Goal: Task Accomplishment & Management: Complete application form

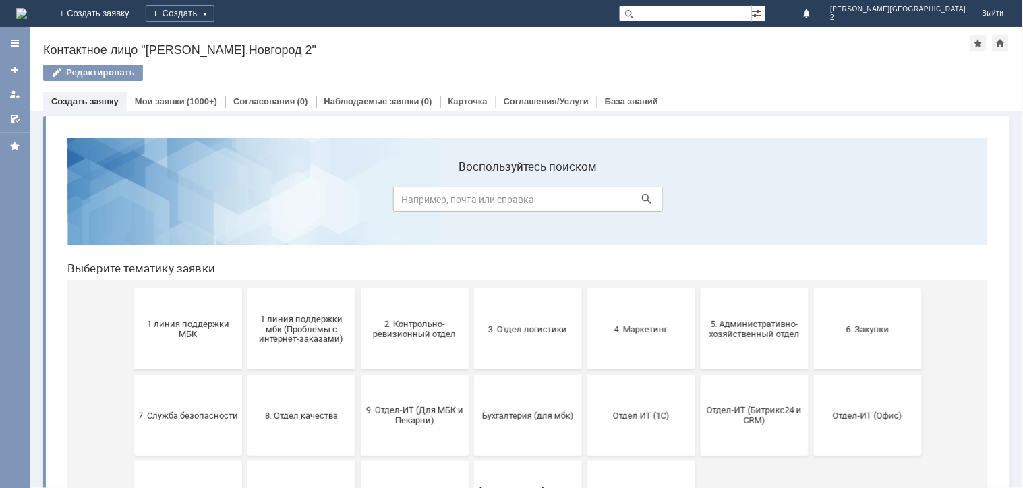
click at [173, 345] on button "1 линия поддержки МБК" at bounding box center [188, 328] width 108 height 81
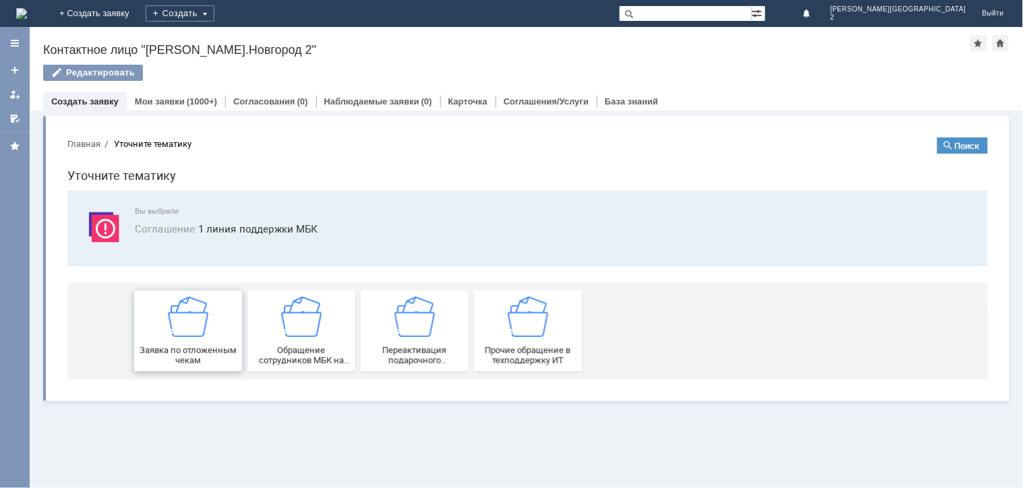
click at [175, 353] on button "Заявка по отложенным чекам" at bounding box center [188, 330] width 108 height 81
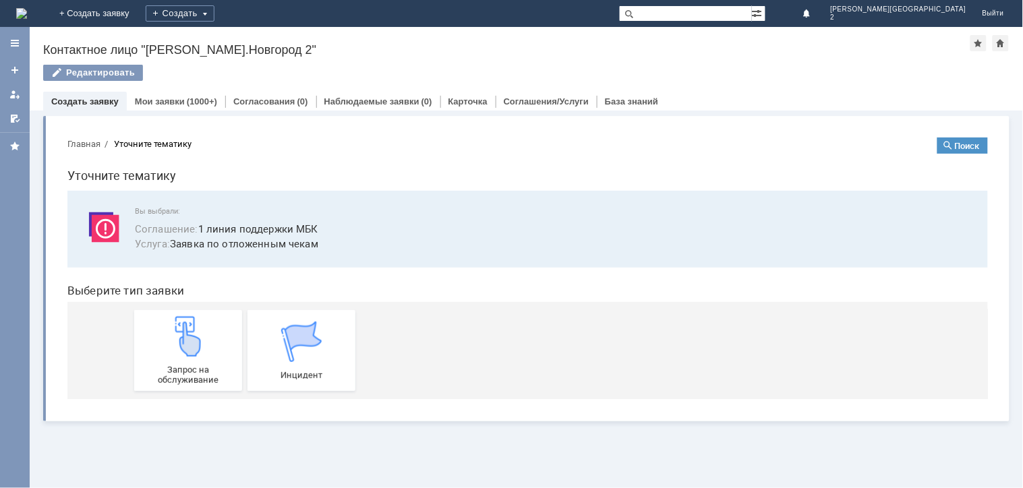
click at [175, 353] on img at bounding box center [187, 336] width 40 height 40
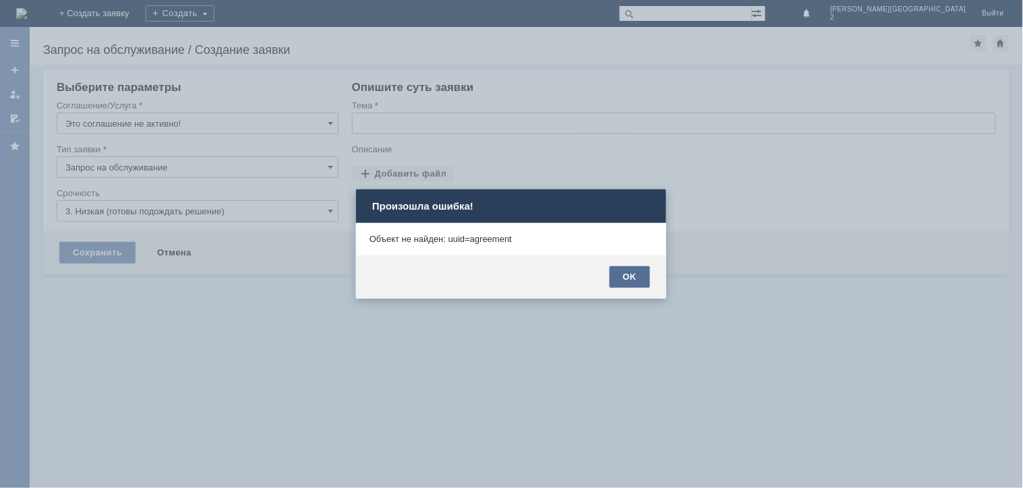
click at [619, 278] on div "OK" at bounding box center [630, 277] width 40 height 22
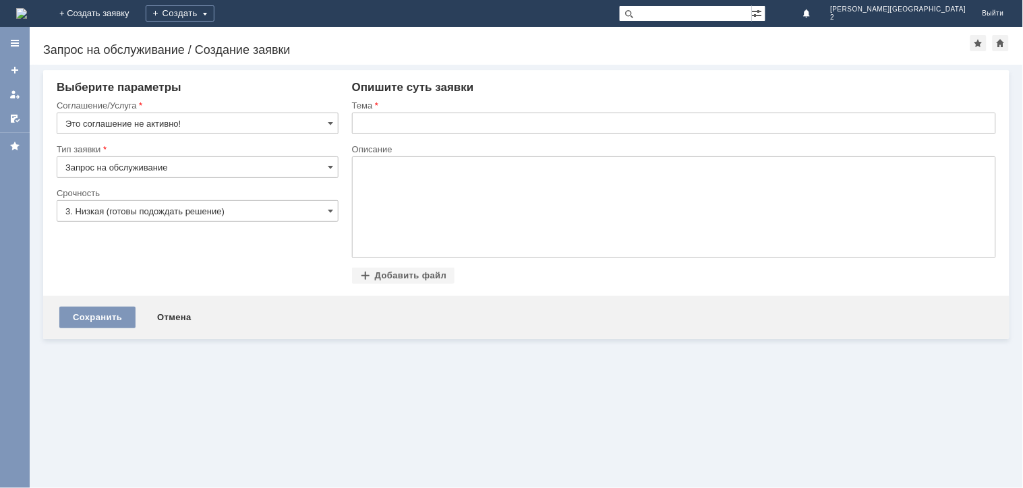
click at [494, 130] on input "text" at bounding box center [674, 124] width 644 height 22
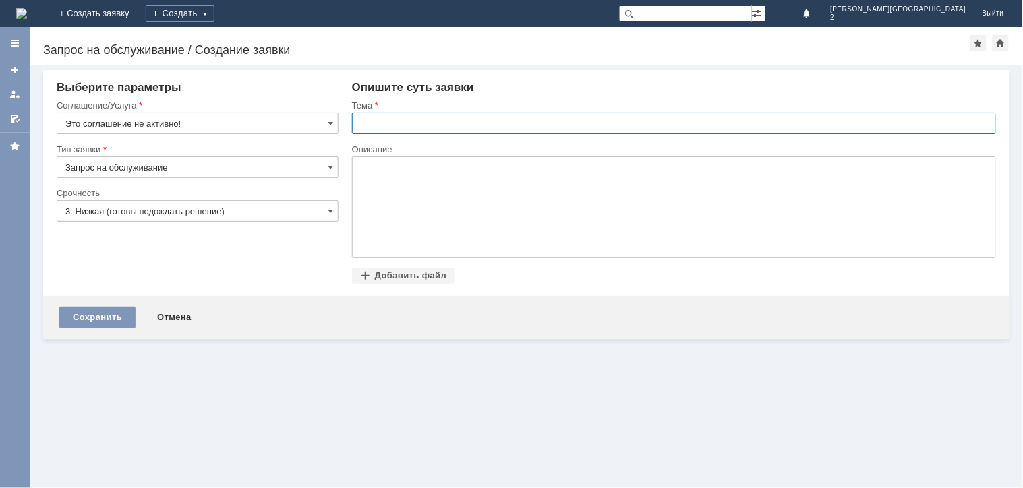
paste input "отложенные чеки 03.09.2025"
type input "отложенные чеки 03.09.2025"
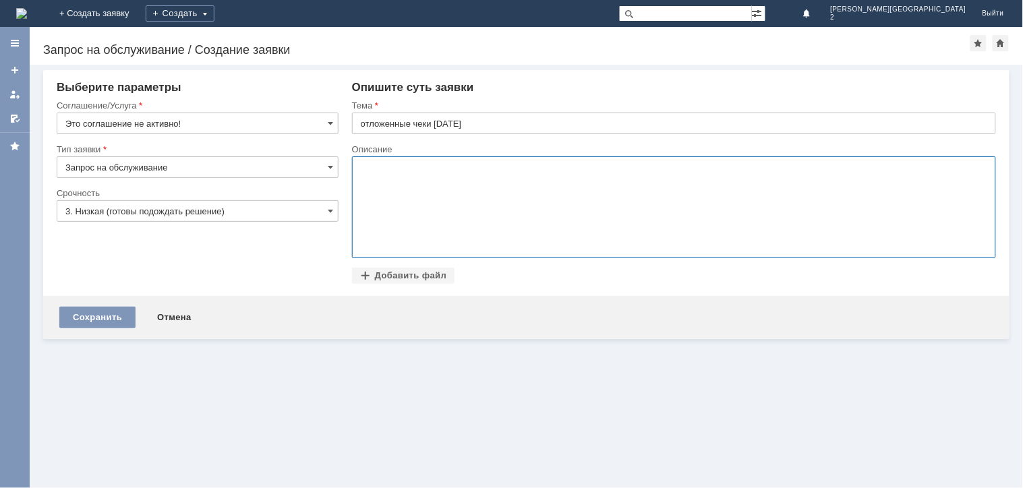
click at [475, 172] on body at bounding box center [461, 206] width 202 height 98
click at [475, 172] on body "прошу удалить" at bounding box center [461, 206] width 202 height 98
click at [418, 275] on div "Добавить файл" at bounding box center [403, 276] width 103 height 16
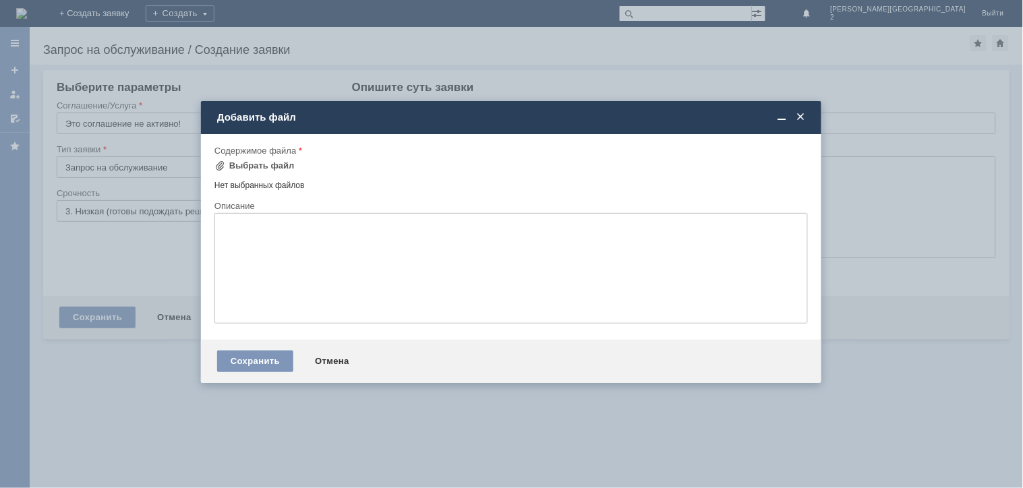
click at [266, 151] on div "Содержимое файла" at bounding box center [510, 150] width 591 height 9
click at [257, 163] on div "Выбрать файл" at bounding box center [261, 166] width 65 height 11
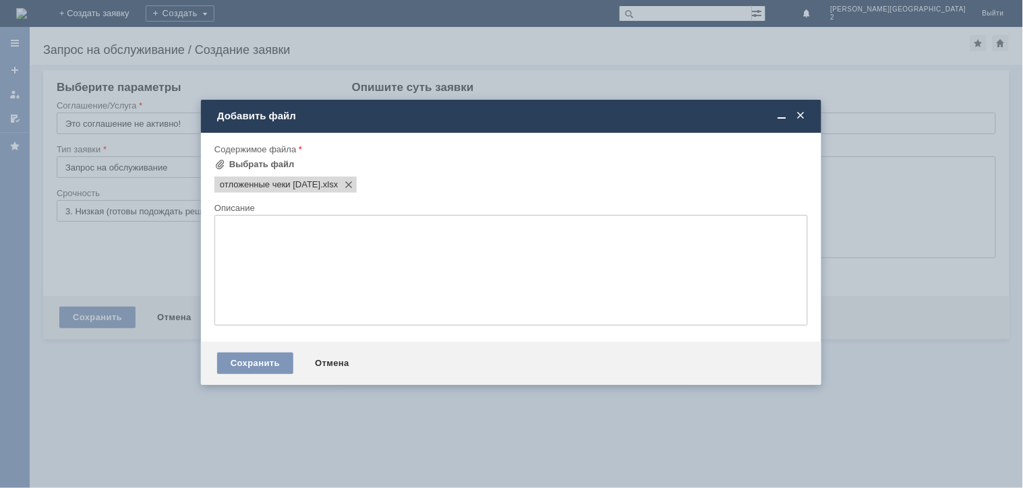
scroll to position [0, 0]
click at [242, 372] on div "Сохранить" at bounding box center [255, 364] width 76 height 22
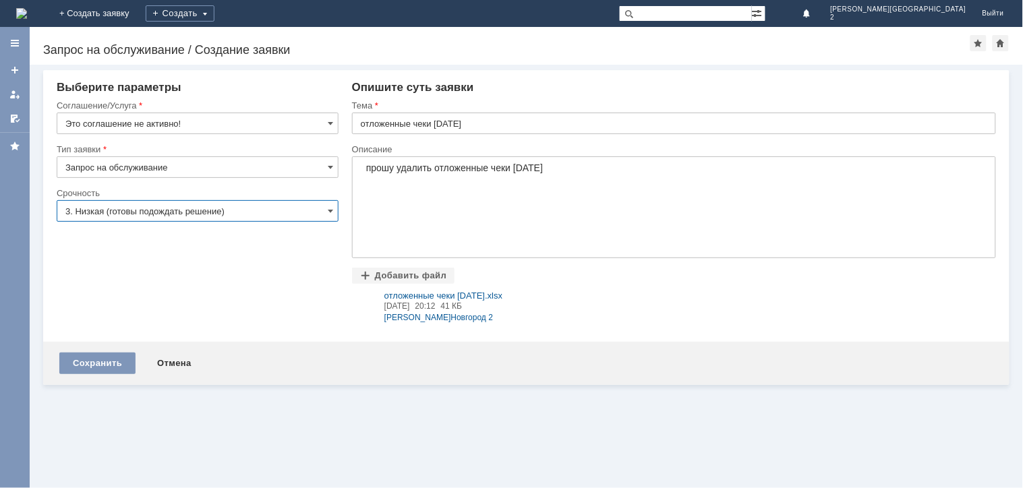
click at [142, 217] on input "3. Низкая (готовы подождать решение)" at bounding box center [198, 211] width 282 height 22
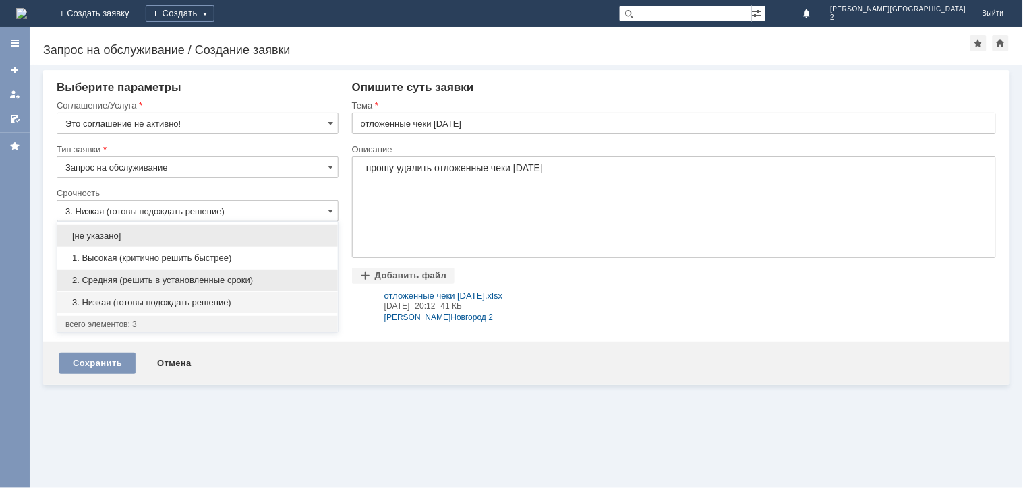
click at [125, 288] on div "2. Средняя (решить в установленные сроки)" at bounding box center [197, 281] width 281 height 22
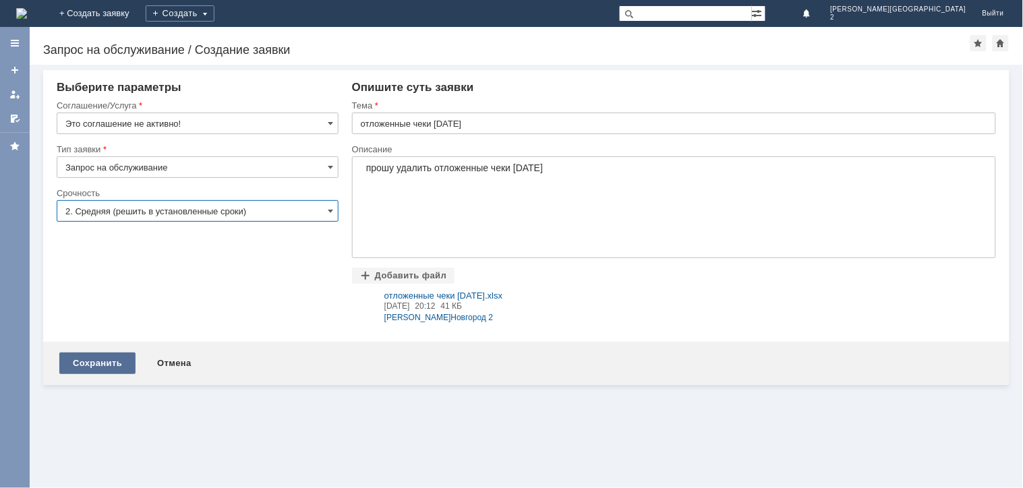
click at [78, 355] on div "Сохранить" at bounding box center [97, 364] width 76 height 22
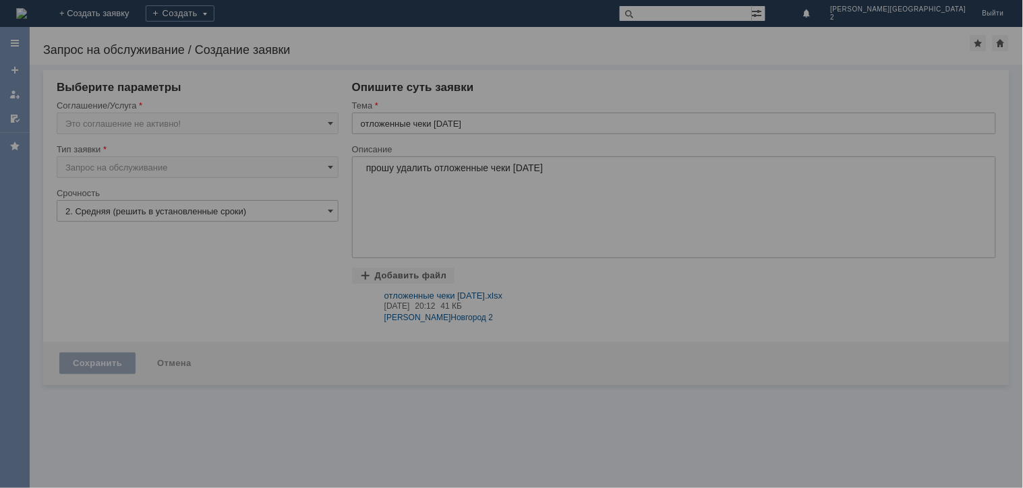
type input "2. Средняя (решить в установленные сроки)"
